Goal: Task Accomplishment & Management: Complete application form

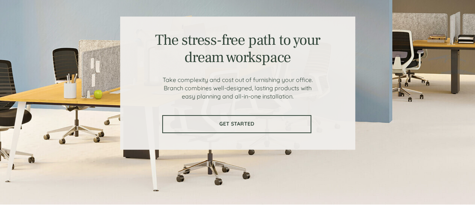
click at [226, 126] on span "GET STARTED" at bounding box center [237, 123] width 148 height 6
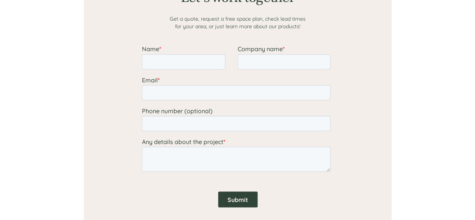
scroll to position [624, 0]
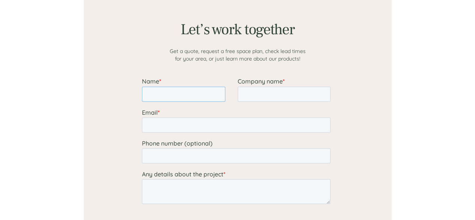
click at [168, 96] on input "Name *" at bounding box center [183, 93] width 83 height 15
type input "sofaa"
click at [265, 95] on input "Company name *" at bounding box center [283, 93] width 93 height 15
click at [242, 93] on input "trading" at bounding box center [283, 93] width 93 height 15
type input "forex trading"
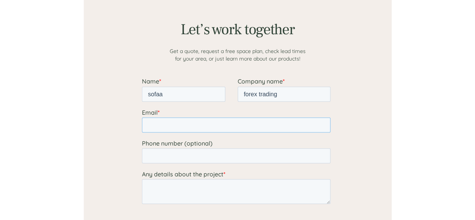
click at [204, 130] on input "Email *" at bounding box center [236, 124] width 188 height 15
click at [168, 127] on input "sofiman2030@gmail.com" at bounding box center [236, 124] width 188 height 15
type input "sofiboss2030@gmail.com"
click at [179, 157] on input "Phone number (optional)" at bounding box center [236, 155] width 188 height 15
type input "+251910292730"
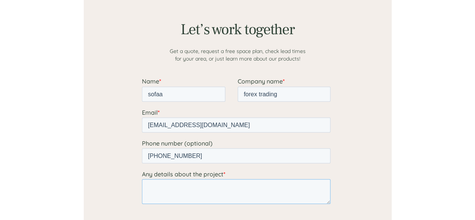
click at [175, 193] on textarea "Any details about the project *" at bounding box center [236, 191] width 188 height 25
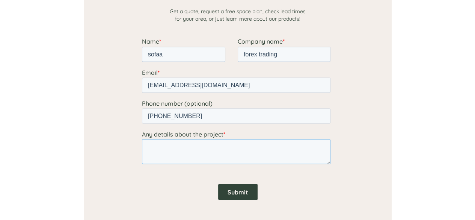
scroll to position [665, 0]
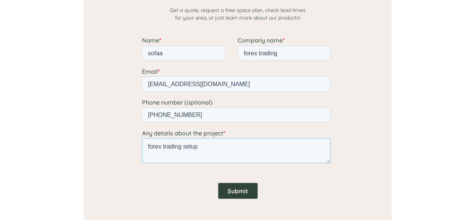
type textarea "forex trading setup"
click at [241, 196] on input "Submit" at bounding box center [237, 190] width 39 height 16
click at [236, 192] on input "Submit" at bounding box center [237, 190] width 39 height 16
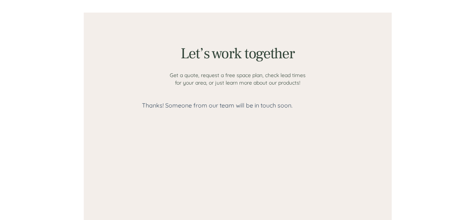
scroll to position [600, 0]
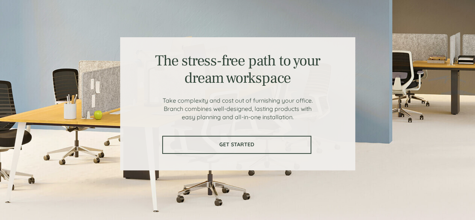
click at [275, 142] on span "GET STARTED" at bounding box center [237, 144] width 148 height 6
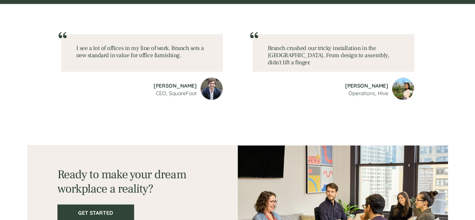
scroll to position [1076, 0]
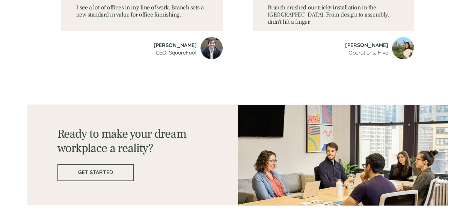
click at [117, 172] on span "GET STARTED" at bounding box center [95, 172] width 75 height 6
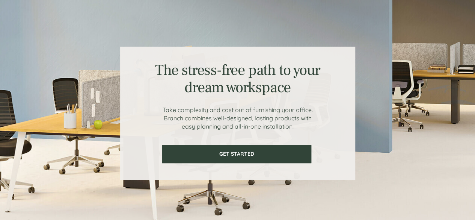
scroll to position [27, 0]
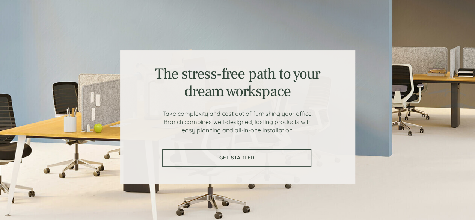
click at [201, 151] on link "GET STARTED" at bounding box center [236, 158] width 149 height 18
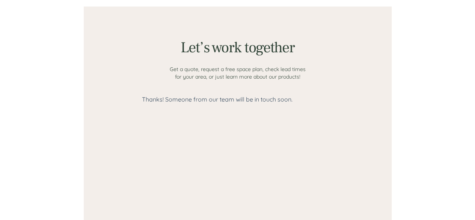
scroll to position [606, 0]
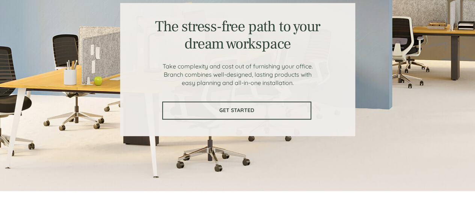
click at [210, 112] on span "GET STARTED" at bounding box center [237, 110] width 148 height 6
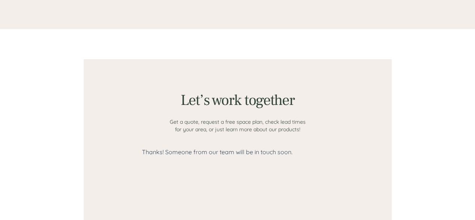
scroll to position [583, 0]
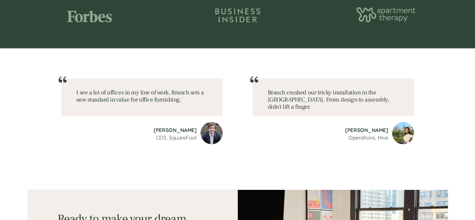
scroll to position [1076, 0]
